Goal: Information Seeking & Learning: Learn about a topic

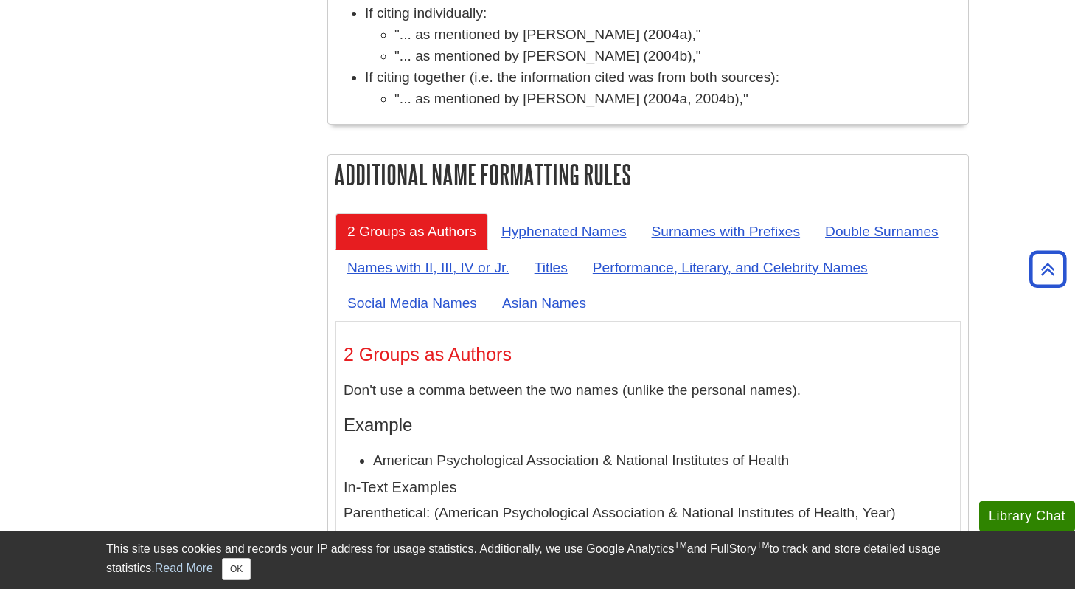
scroll to position [6064, 0]
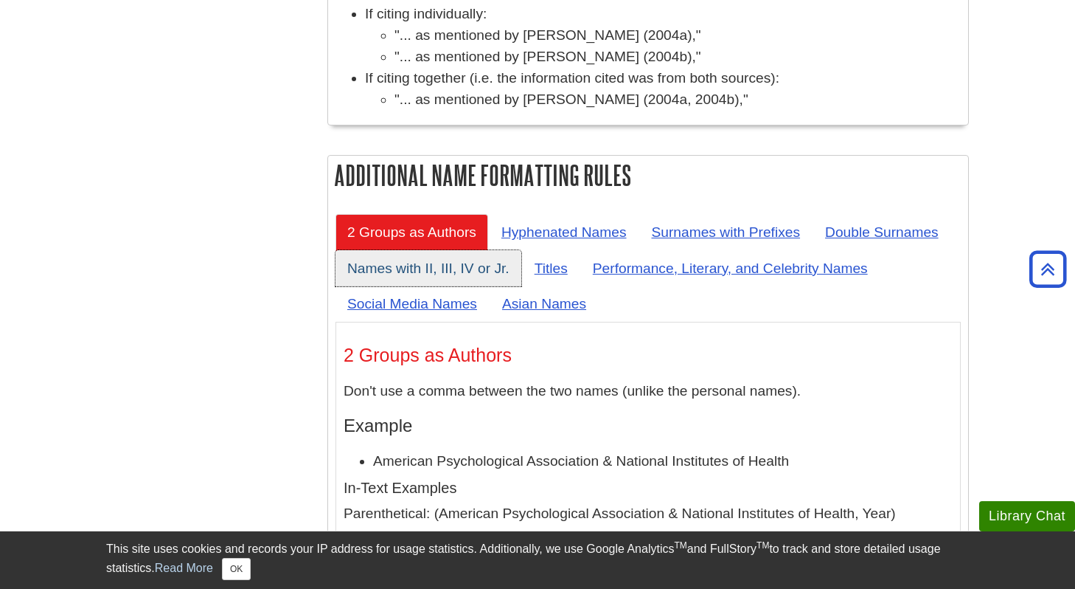
click at [432, 250] on link "Names with II, III, IV or Jr." at bounding box center [429, 268] width 186 height 36
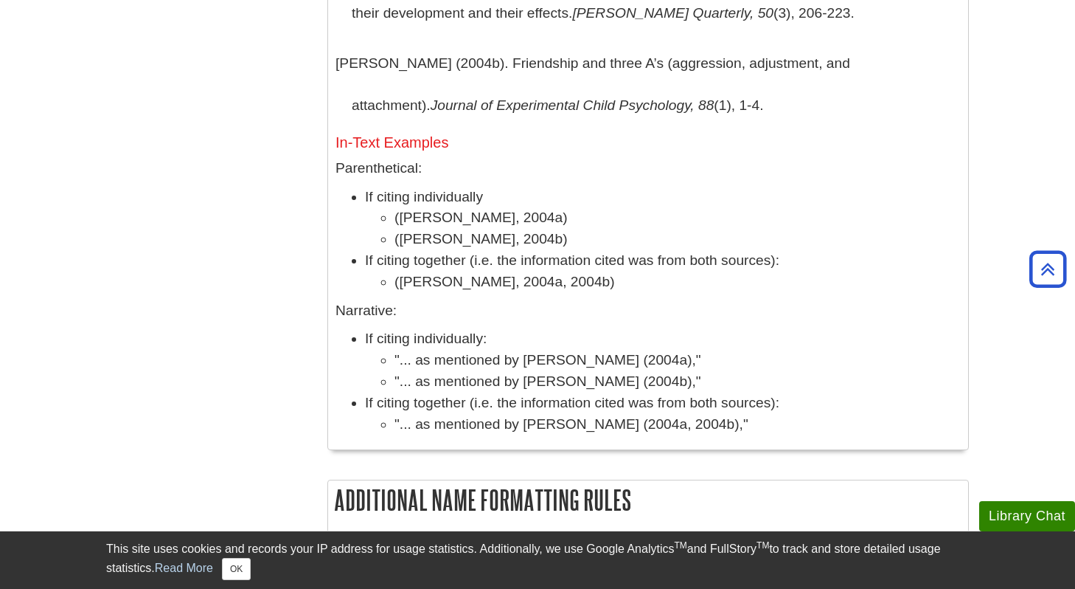
scroll to position [5740, 0]
click at [556, 574] on link "Titles" at bounding box center [551, 592] width 57 height 36
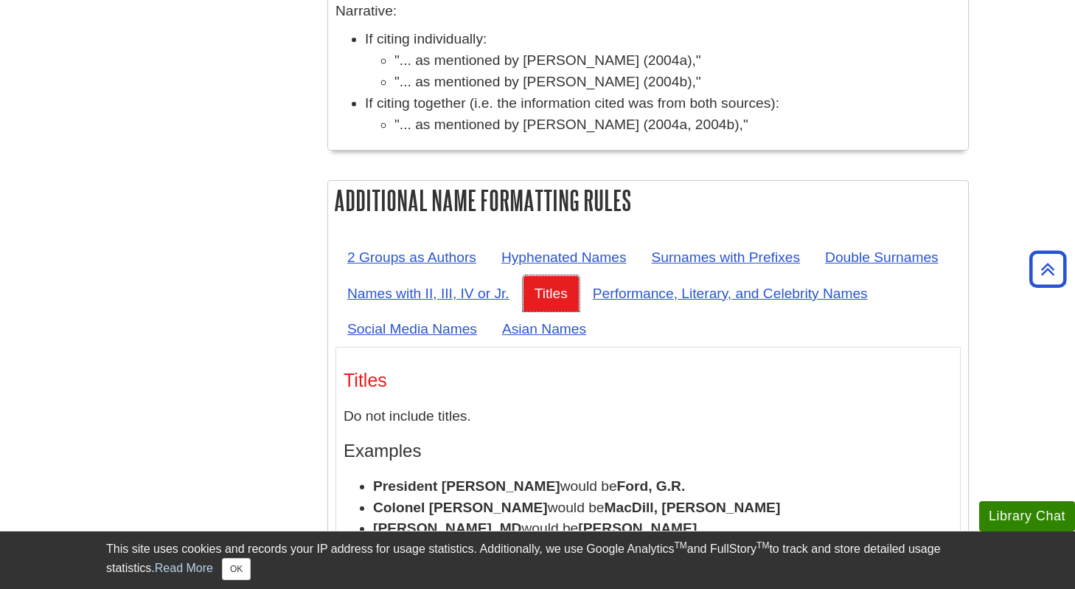
scroll to position [6035, 0]
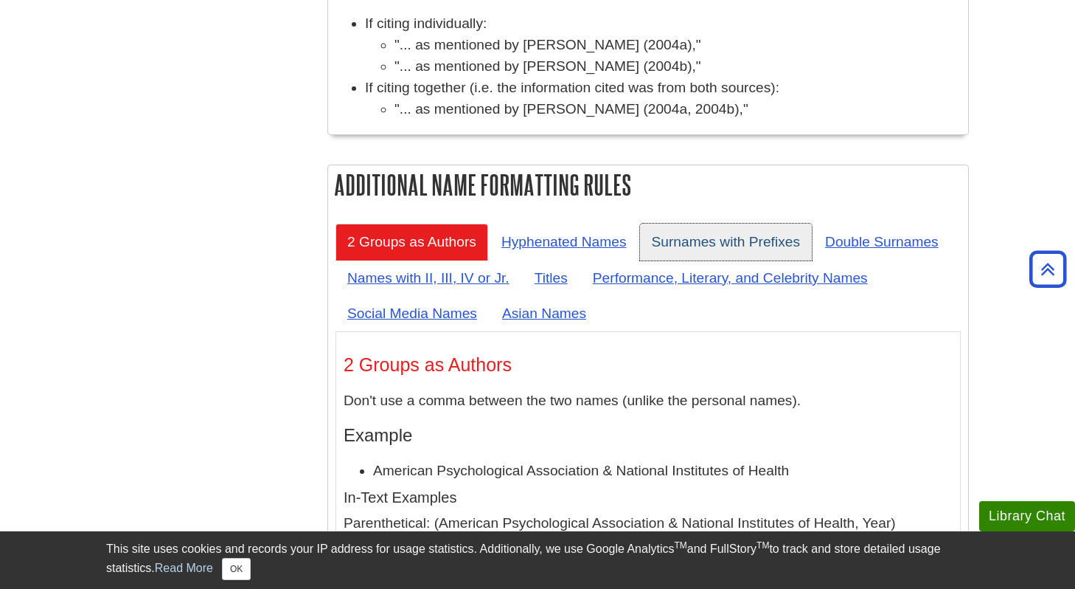
scroll to position [6046, 0]
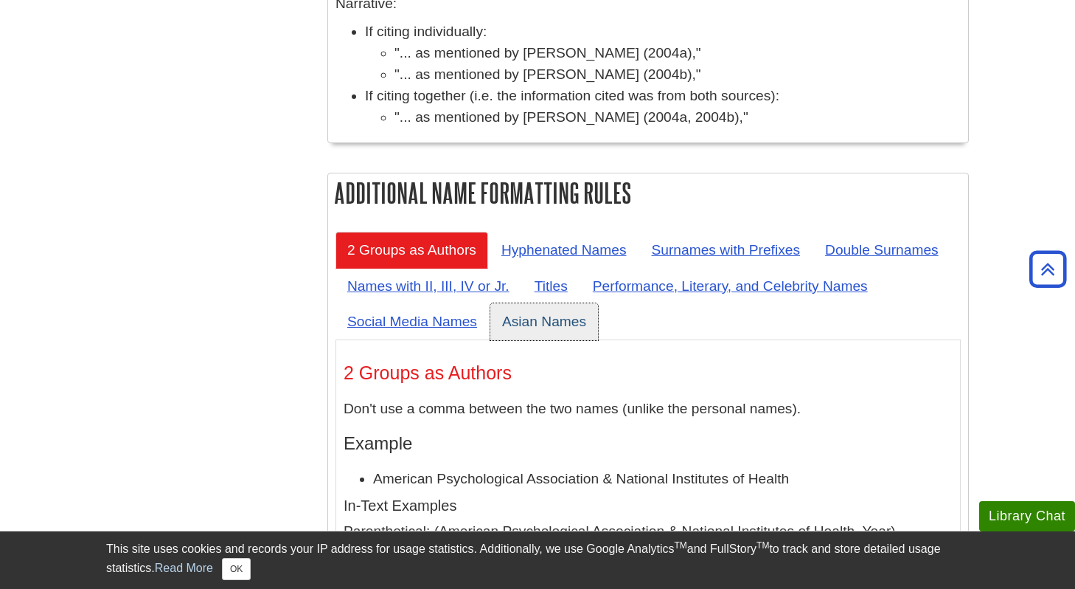
click at [555, 303] on link "Asian Names" at bounding box center [544, 321] width 108 height 36
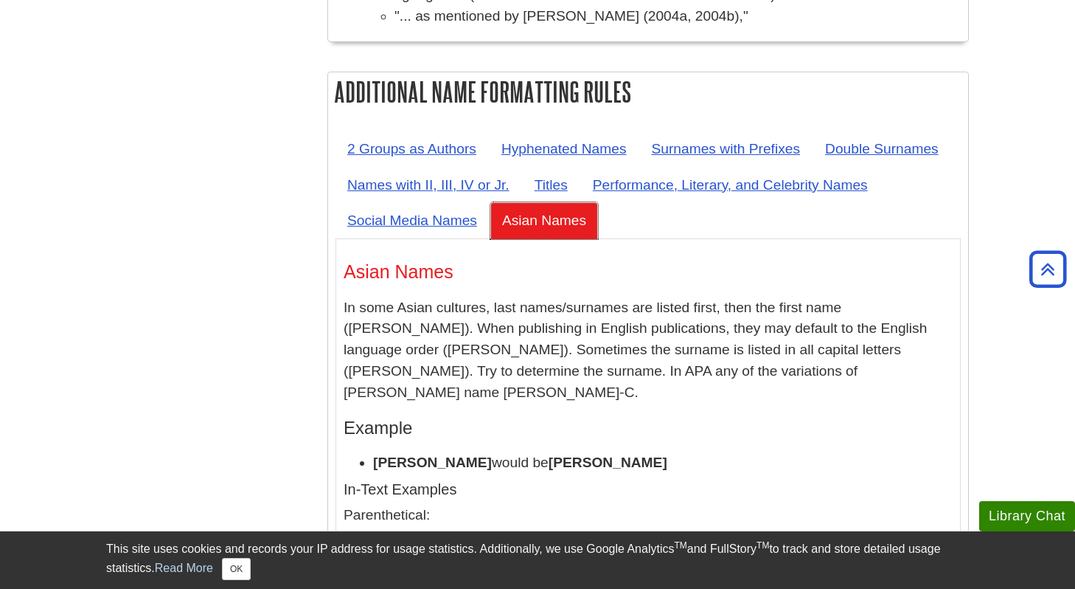
scroll to position [6194, 0]
